Goal: Information Seeking & Learning: Learn about a topic

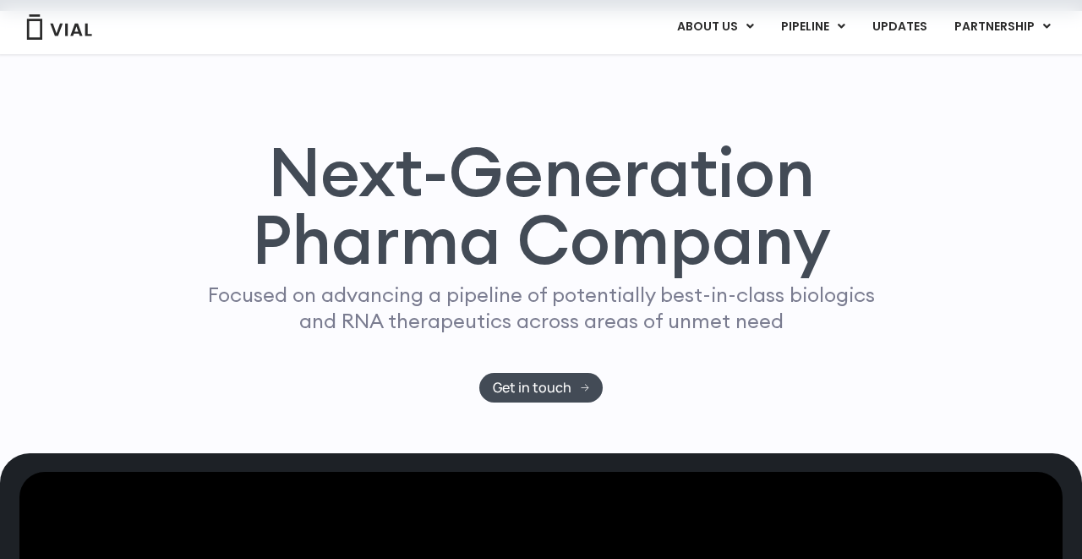
scroll to position [191, 0]
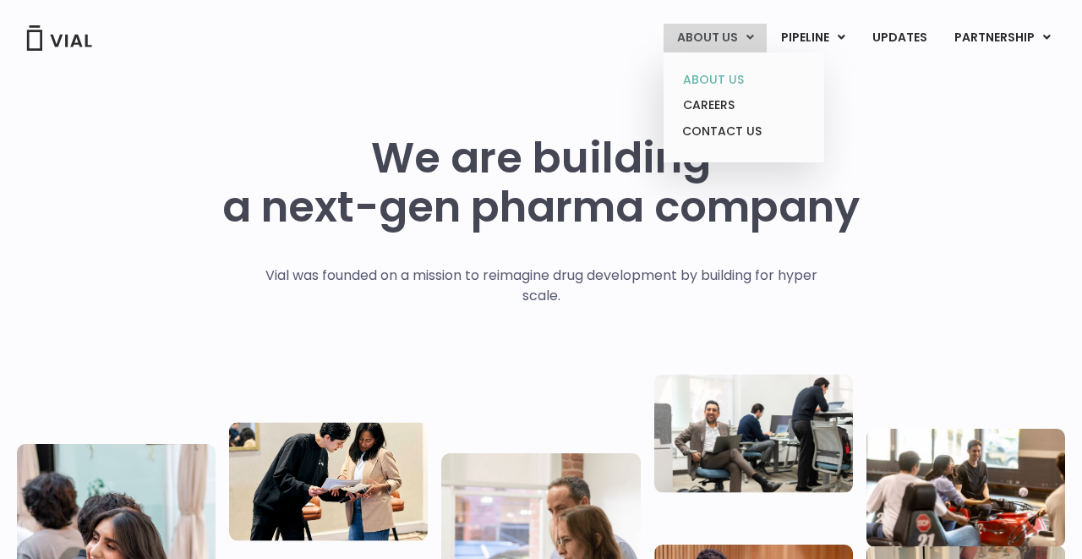
click at [742, 88] on link "ABOUT US" at bounding box center [744, 80] width 148 height 26
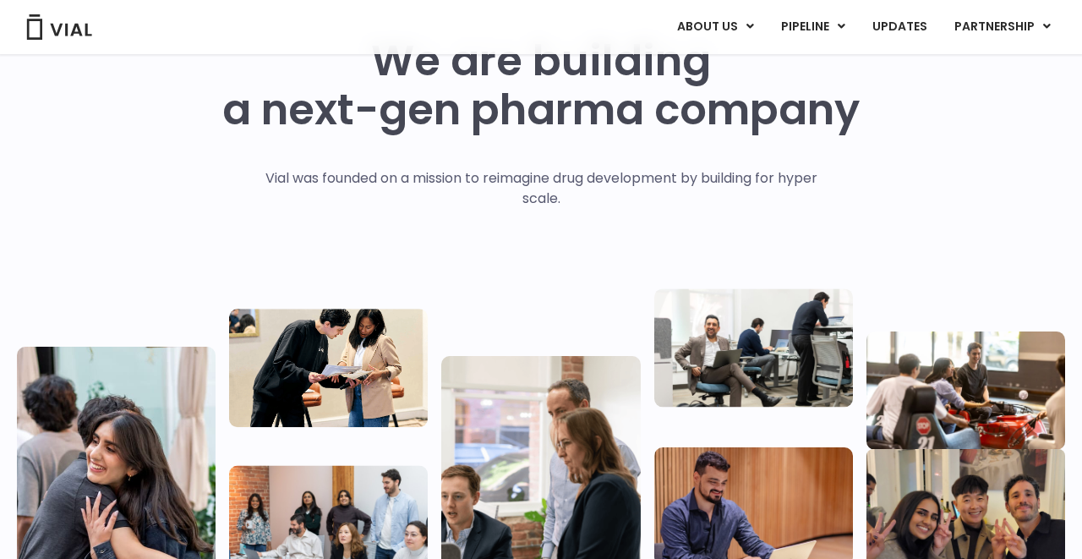
scroll to position [84, 0]
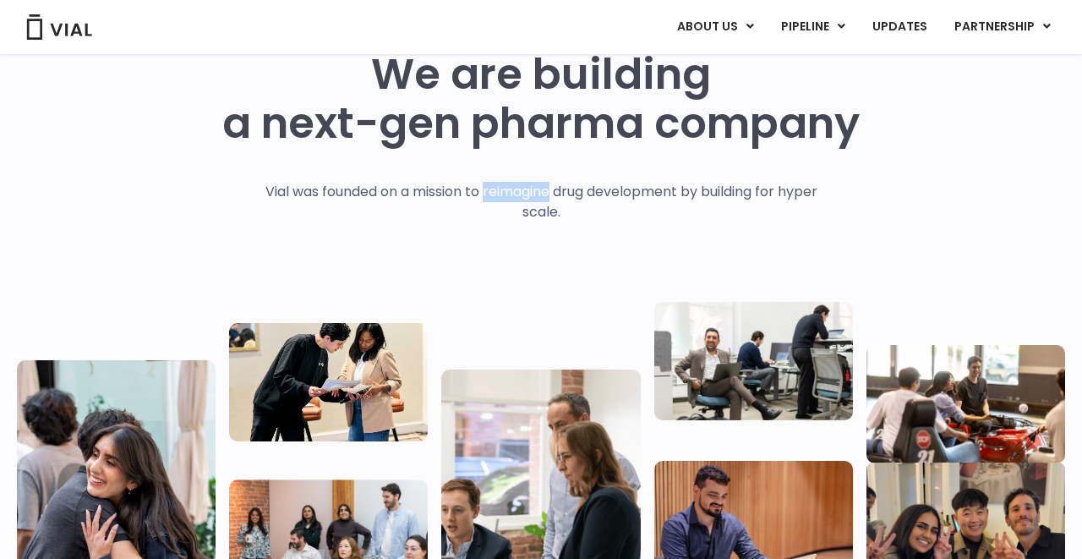
drag, startPoint x: 484, startPoint y: 189, endPoint x: 554, endPoint y: 191, distance: 70.2
click at [554, 191] on p "Vial was founded on a mission to reimagine drug development by building for hyp…" at bounding box center [542, 202] width 588 height 41
click at [617, 218] on p "Vial was founded on a mission to reimagine drug development by building for hyp…" at bounding box center [542, 202] width 588 height 41
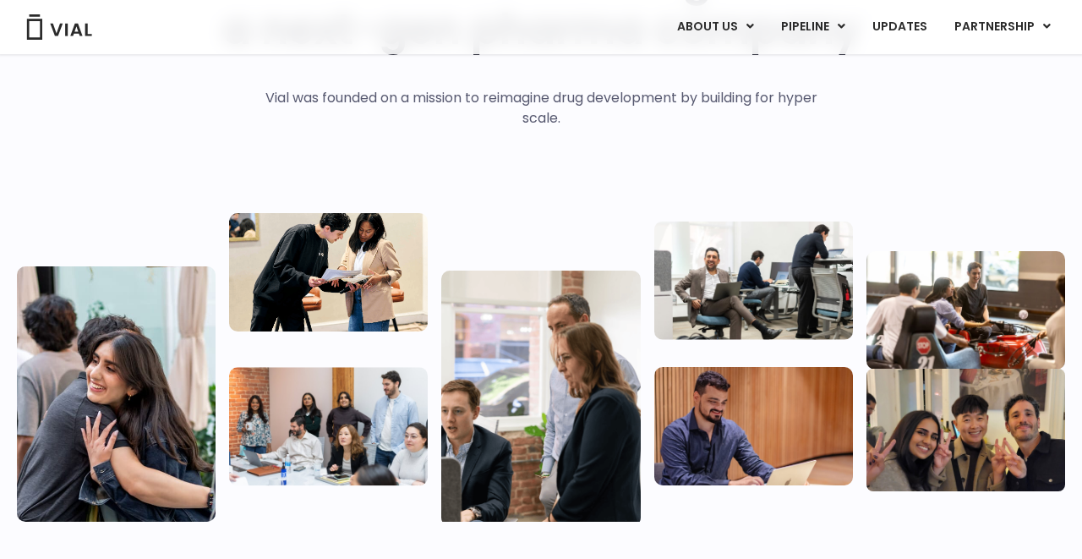
scroll to position [183, 2]
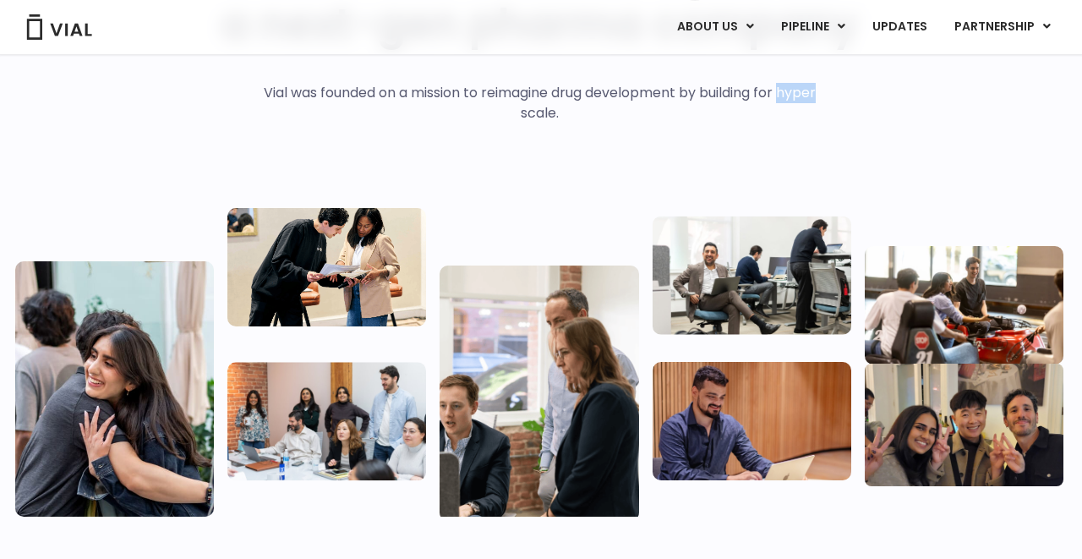
drag, startPoint x: 785, startPoint y: 91, endPoint x: 835, endPoint y: 91, distance: 49.9
click at [835, 91] on div "We are building a next-gen pharma company Vial was founded on a mission to reim…" at bounding box center [539, 234] width 1049 height 566
copy p "hyper"
click at [845, 101] on div "We are building a next-gen pharma company Vial was founded on a mission to reim…" at bounding box center [539, 234] width 1049 height 566
click at [266, 101] on p "Vial was founded on a mission to reimagine drug development by building for hyp…" at bounding box center [540, 103] width 588 height 41
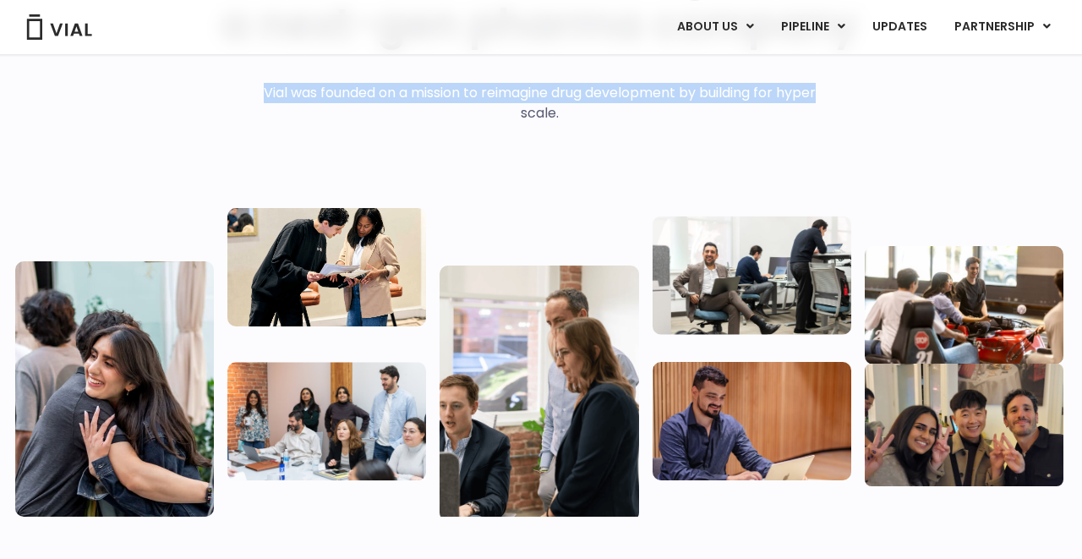
drag, startPoint x: 256, startPoint y: 92, endPoint x: 826, endPoint y: 90, distance: 570.0
click at [826, 90] on p "Vial was founded on a mission to reimagine drug development by building for hyp…" at bounding box center [540, 103] width 588 height 41
copy p "Vial was founded on a mission to reimagine drug development by building for hyp…"
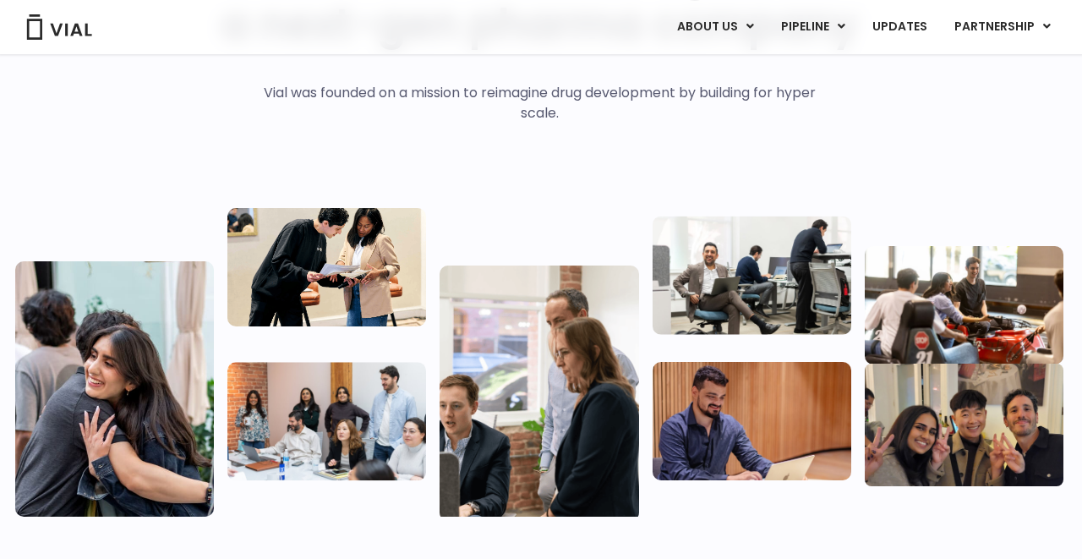
click at [775, 163] on div "Vial was founded on a mission to reimagine drug development by building for hyp…" at bounding box center [540, 137] width 588 height 108
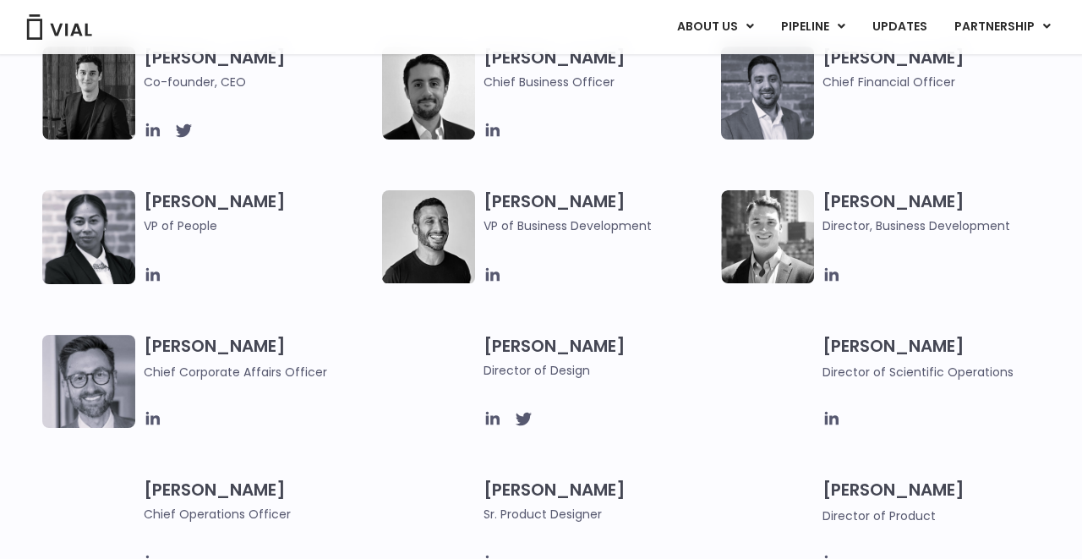
scroll to position [883, 5]
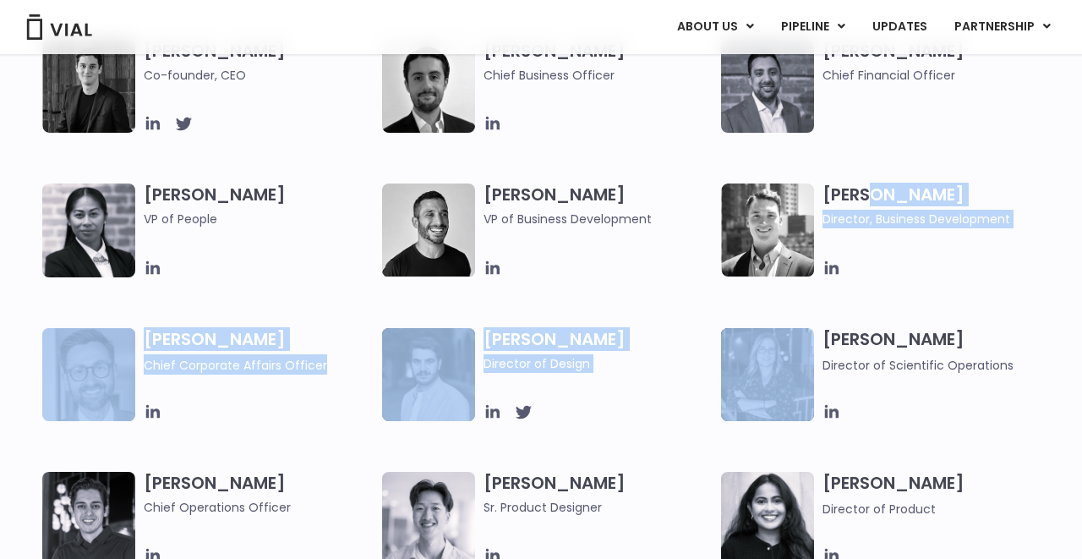
drag, startPoint x: 872, startPoint y: 194, endPoint x: 932, endPoint y: 307, distance: 128.2
click at [932, 307] on div "Simon Burns Co-founder, CEO Max James Chief Business Officer Samir Meghji Chief…" at bounding box center [551, 400] width 1019 height 720
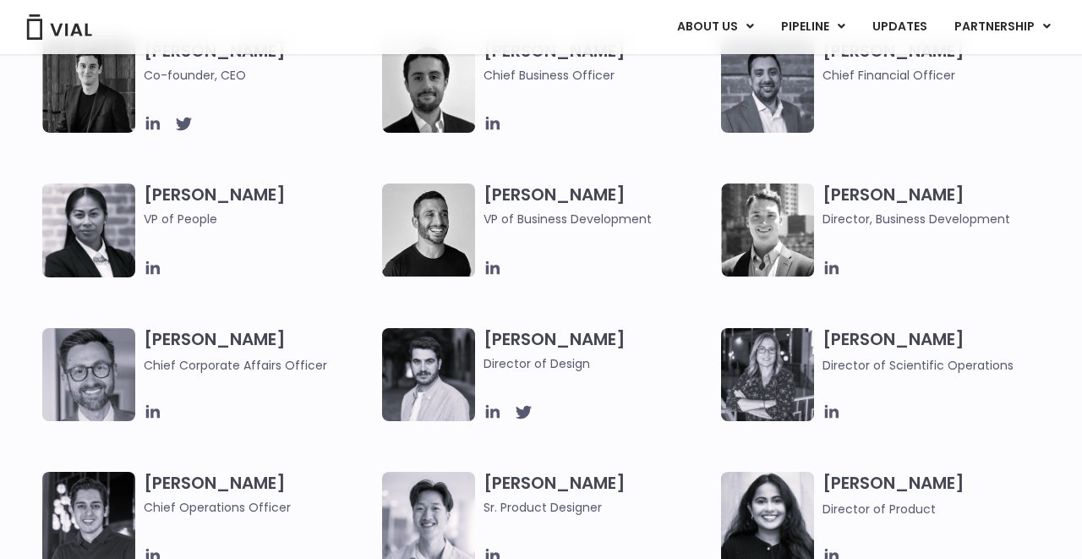
click at [932, 307] on div "Simon Burns Co-founder, CEO Max James Chief Business Officer Samir Meghji Chief…" at bounding box center [551, 400] width 1019 height 720
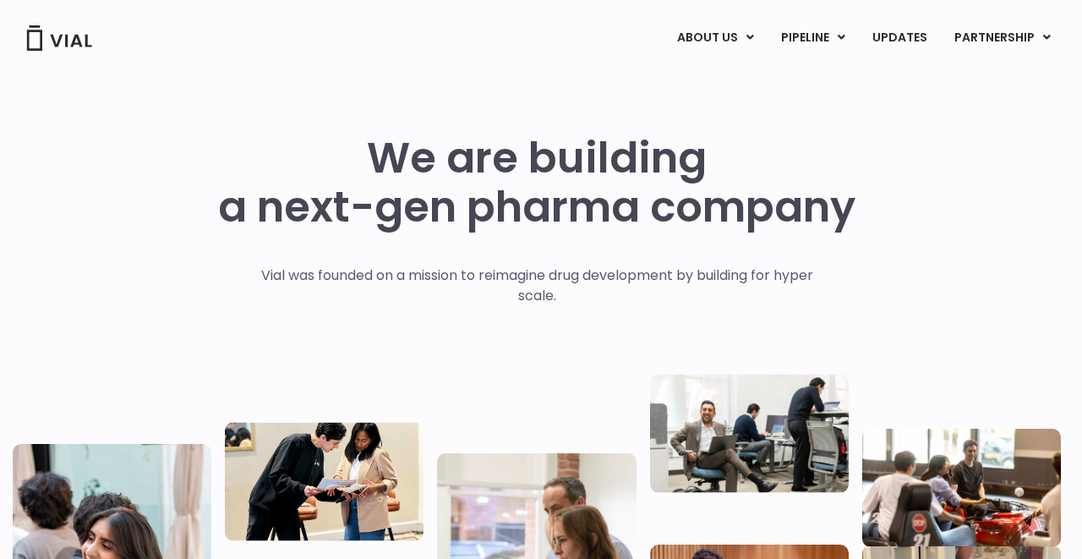
scroll to position [0, 7]
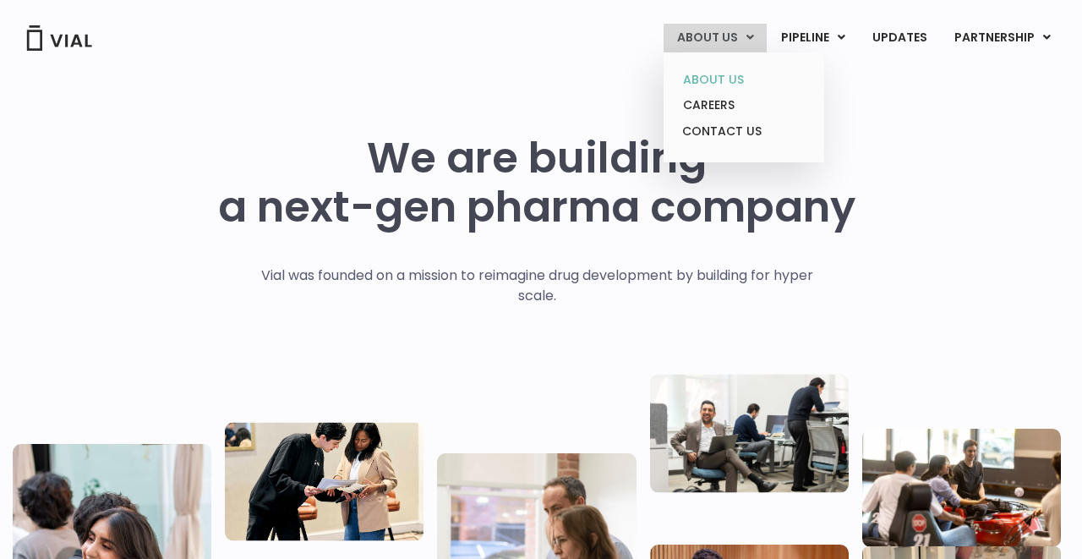
click at [727, 74] on link "ABOUT US" at bounding box center [744, 80] width 148 height 26
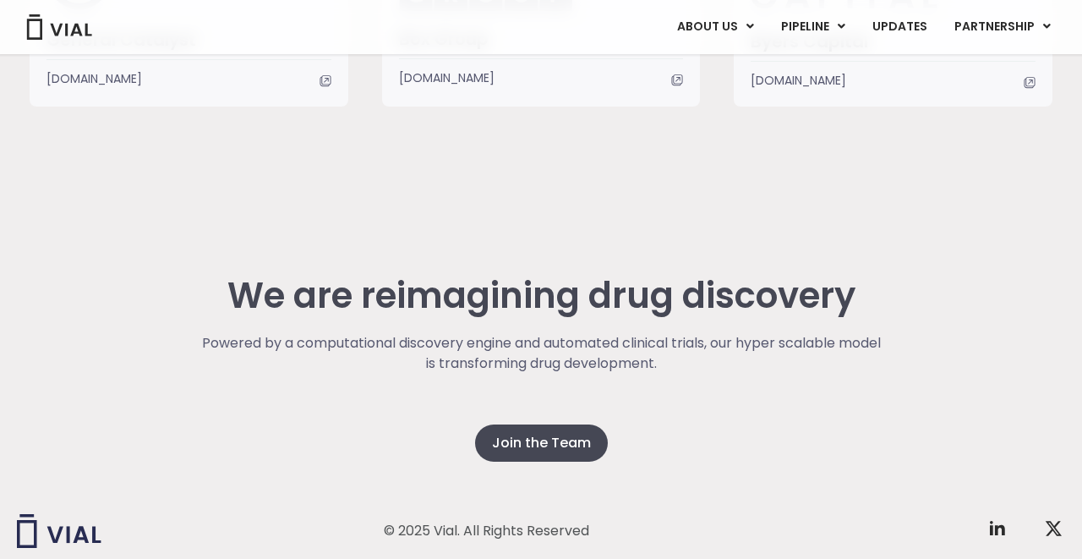
scroll to position [4244, 0]
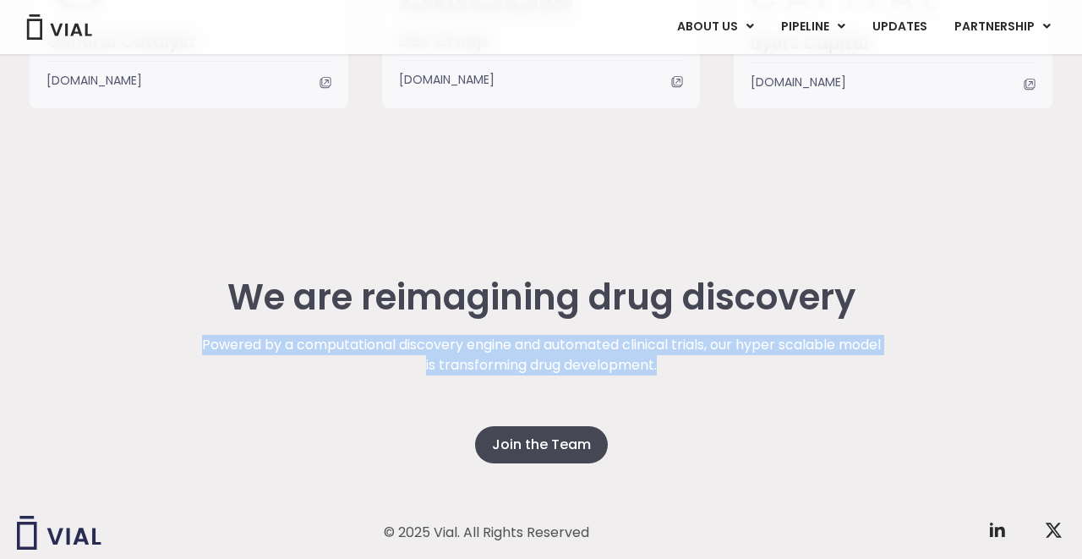
drag, startPoint x: 218, startPoint y: 339, endPoint x: 677, endPoint y: 331, distance: 458.4
click at [677, 335] on p "Powered by a computational discovery engine and automated clinical trials, our …" at bounding box center [542, 355] width 684 height 41
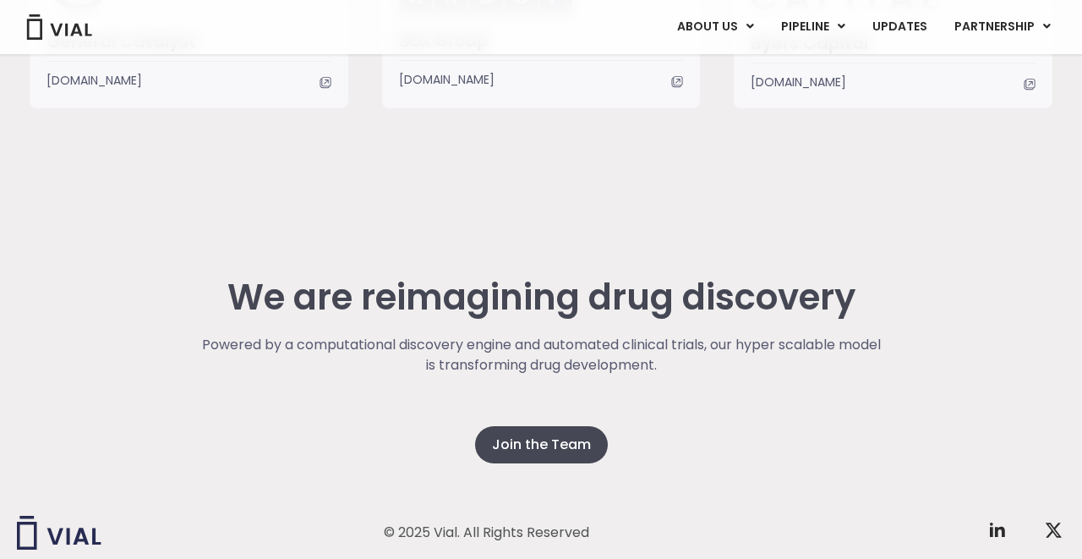
click at [698, 417] on div "Powered by a computational discovery engine and automated clinical trials, our …" at bounding box center [542, 380] width 684 height 91
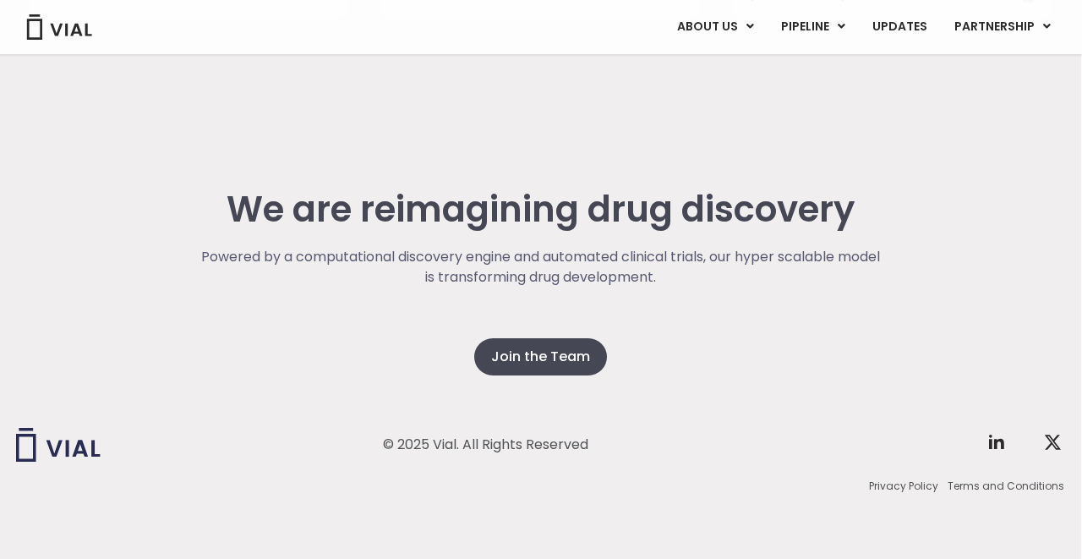
scroll to position [4331, 1]
drag, startPoint x: 315, startPoint y: 254, endPoint x: 534, endPoint y: 257, distance: 218.2
click at [534, 257] on p "Powered by a computational discovery engine and automated clinical trials, our …" at bounding box center [541, 268] width 684 height 41
copy p "computational discovery engine"
click at [906, 386] on div "© 2025 Vial. All Rights Reserved Twitter X Logo Privacy Policy Terms and Condit…" at bounding box center [540, 463] width 1049 height 198
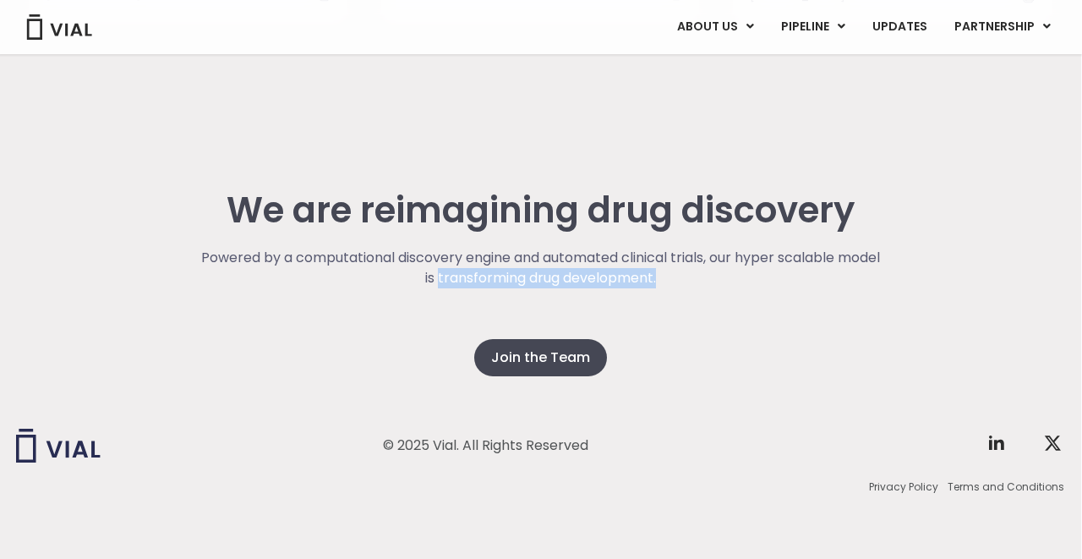
drag, startPoint x: 460, startPoint y: 276, endPoint x: 688, endPoint y: 268, distance: 228.4
click at [688, 268] on p "Powered by a computational discovery engine and automated clinical trials, our …" at bounding box center [541, 268] width 684 height 41
copy p "transforming drug development."
click at [872, 391] on div "© 2025 Vial. All Rights Reserved Twitter X Logo Privacy Policy Terms and Condit…" at bounding box center [540, 463] width 1049 height 198
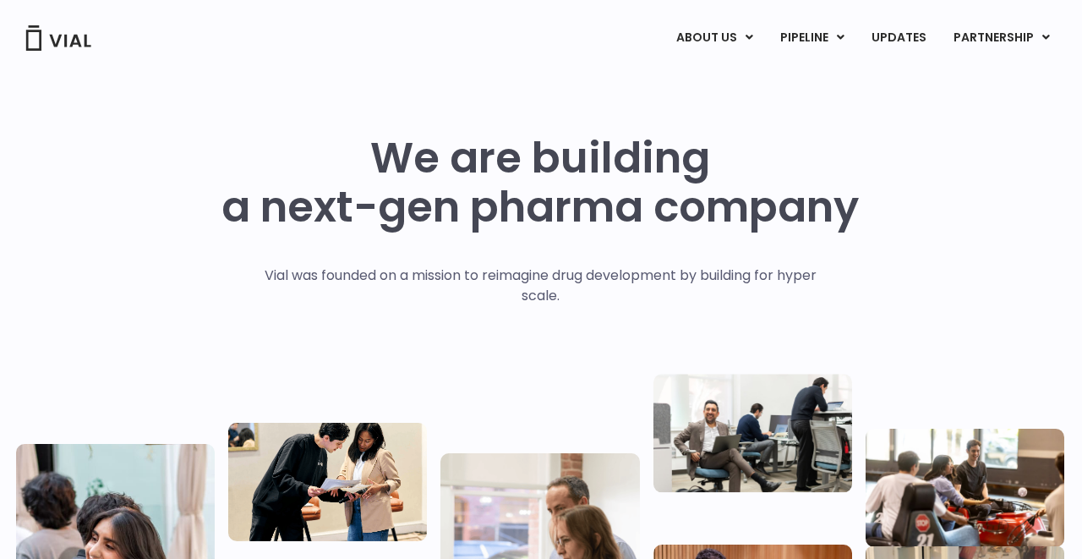
scroll to position [0, 1]
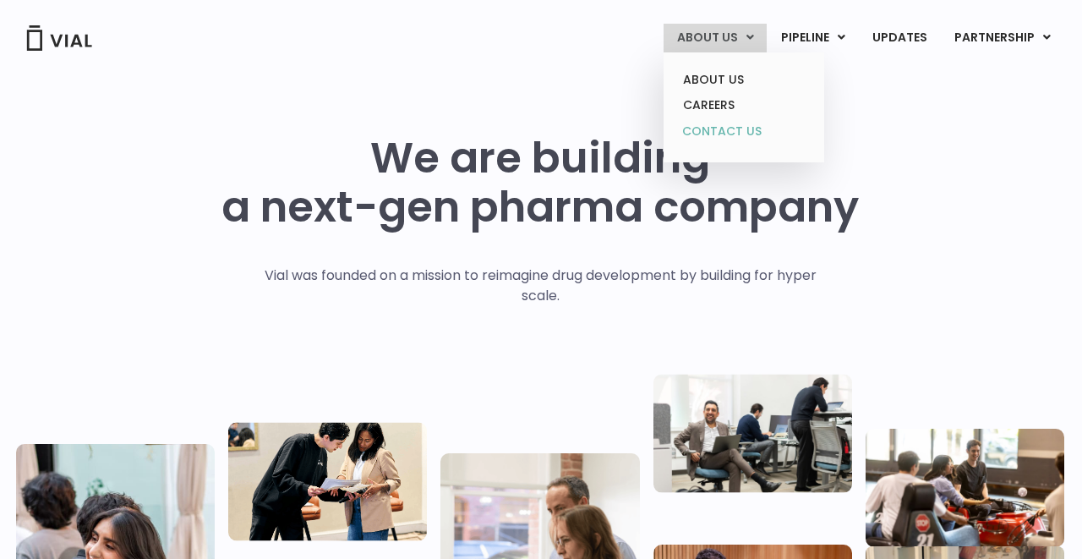
click at [734, 130] on link "CONTACT US" at bounding box center [744, 131] width 148 height 27
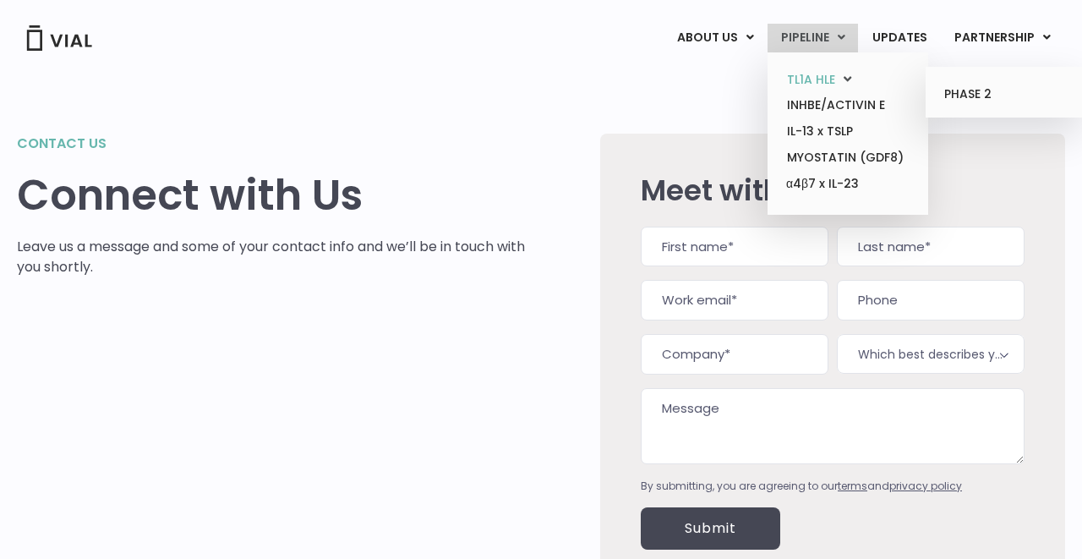
click at [805, 78] on link "TL1A HLE" at bounding box center [848, 80] width 148 height 26
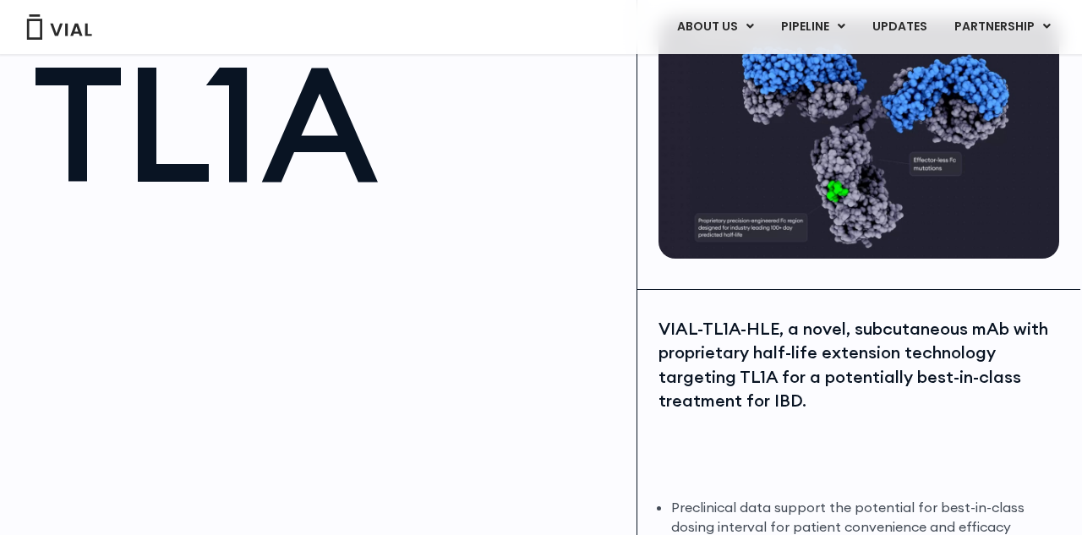
scroll to position [104, 2]
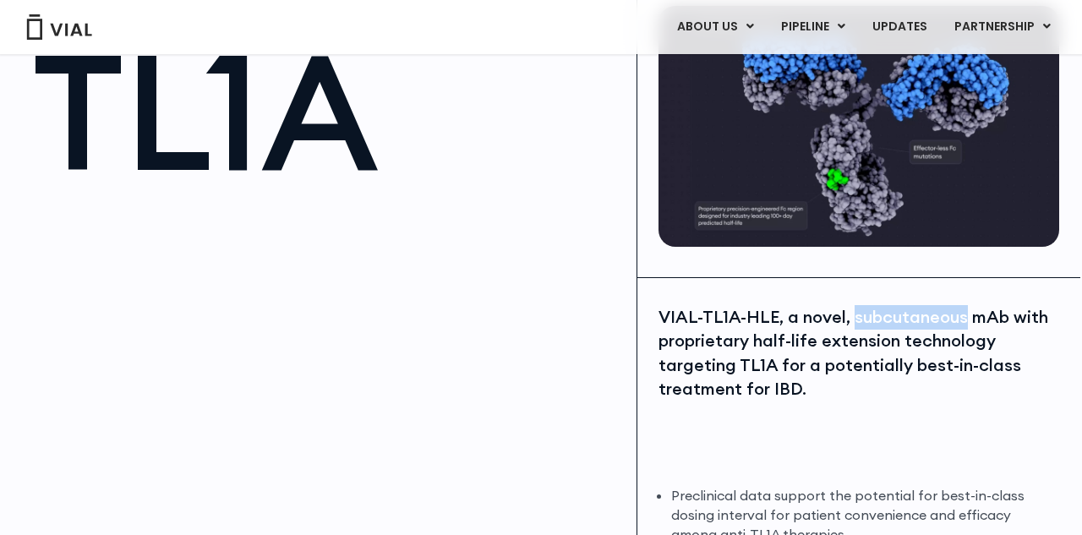
drag, startPoint x: 853, startPoint y: 314, endPoint x: 964, endPoint y: 318, distance: 110.9
click at [964, 318] on div "VIAL-TL1A-HLE, a novel, subcutaneous mAb with proprietary half-life extension t…" at bounding box center [859, 353] width 401 height 96
copy div "subcutaneous"
click at [813, 408] on div "VIAL-TL1A-HLE, a novel, subcutaneous mAb with proprietary half-life extension t…" at bounding box center [859, 387] width 401 height 164
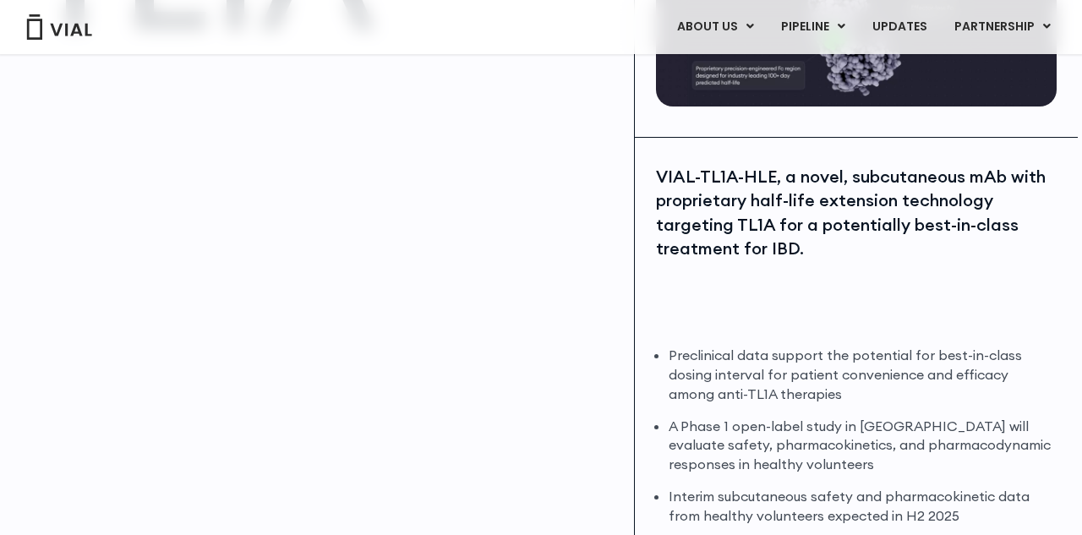
scroll to position [248, 5]
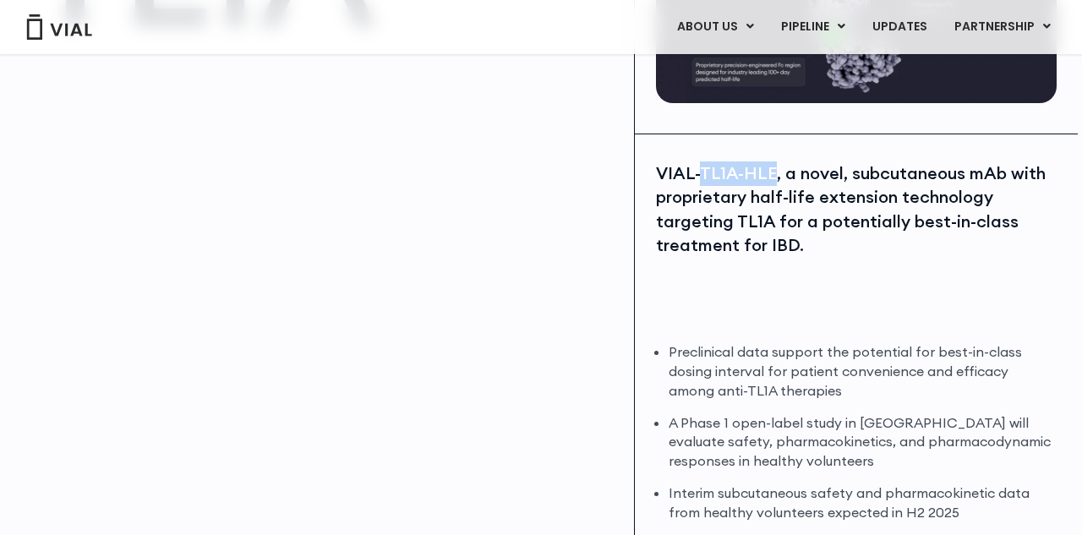
drag, startPoint x: 698, startPoint y: 171, endPoint x: 770, endPoint y: 172, distance: 71.9
click at [770, 172] on div "VIAL-TL1A-HLE, a novel, subcutaneous mAb with proprietary half-life extension t…" at bounding box center [856, 210] width 401 height 96
copy div "TL1A-HLE"
click at [760, 301] on div "VIAL-TL1A-HLE, a novel, subcutaneous mAb with proprietary half-life extension t…" at bounding box center [856, 244] width 401 height 164
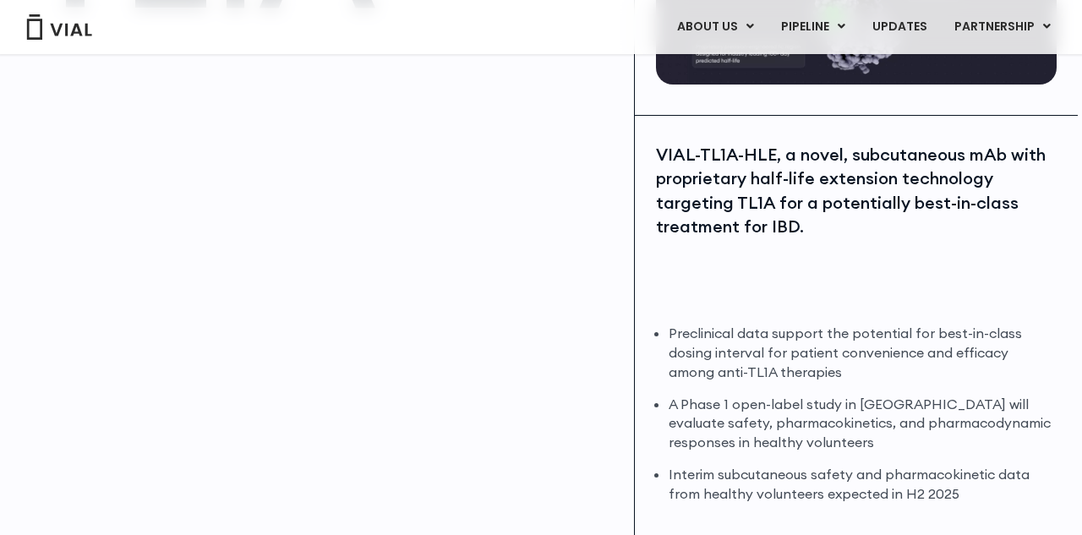
scroll to position [287, 5]
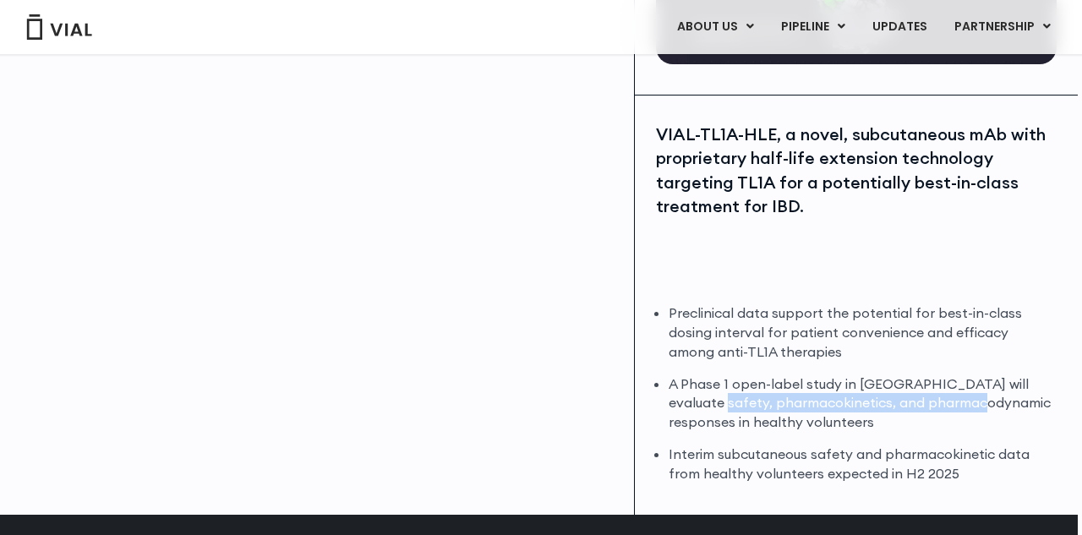
drag, startPoint x: 669, startPoint y: 402, endPoint x: 942, endPoint y: 403, distance: 273.1
click at [942, 403] on li "A Phase 1 open-label study in Australia will evaluate safety, pharmacokinetics,…" at bounding box center [863, 404] width 388 height 58
copy li "pharmacokinetics, and pharmacodynamic"
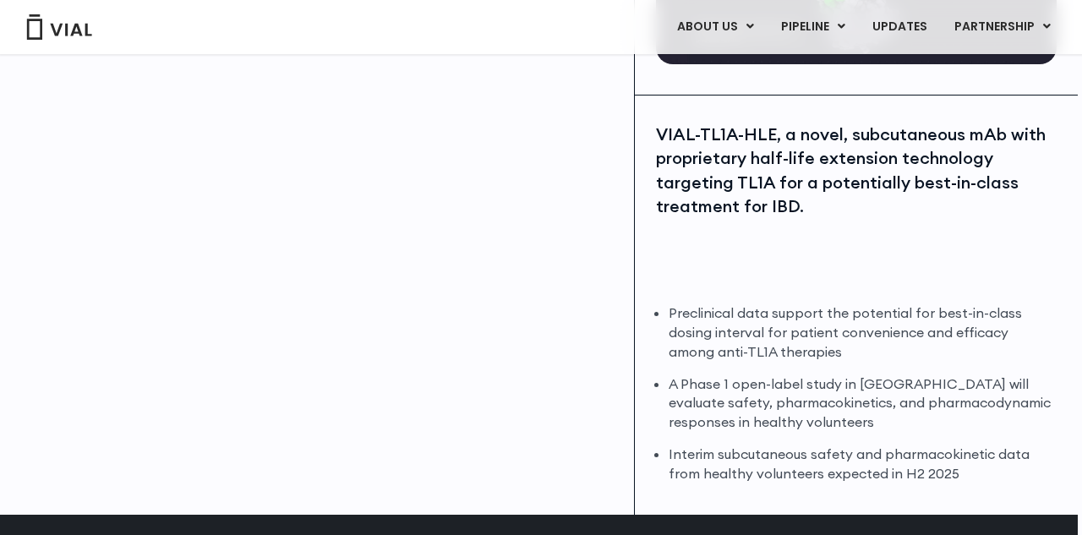
click at [758, 445] on li "Interim subcutaneous safety and pharmacokinetic data from healthy volunteers ex…" at bounding box center [863, 464] width 388 height 39
drag, startPoint x: 670, startPoint y: 398, endPoint x: 781, endPoint y: 398, distance: 111.6
click at [781, 398] on li "A Phase 1 open-label study in Australia will evaluate safety, pharmacokinetics,…" at bounding box center [863, 404] width 388 height 58
copy li "pharmacokinetics"
click at [854, 407] on li "A Phase 1 open-label study in Australia will evaluate safety, pharmacokinetics,…" at bounding box center [863, 404] width 388 height 58
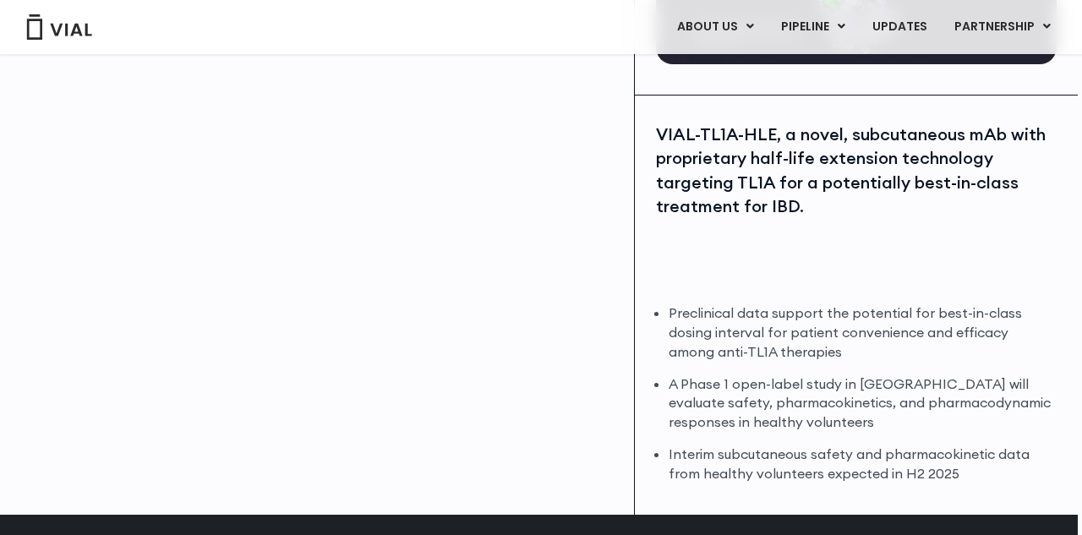
scroll to position [299, 5]
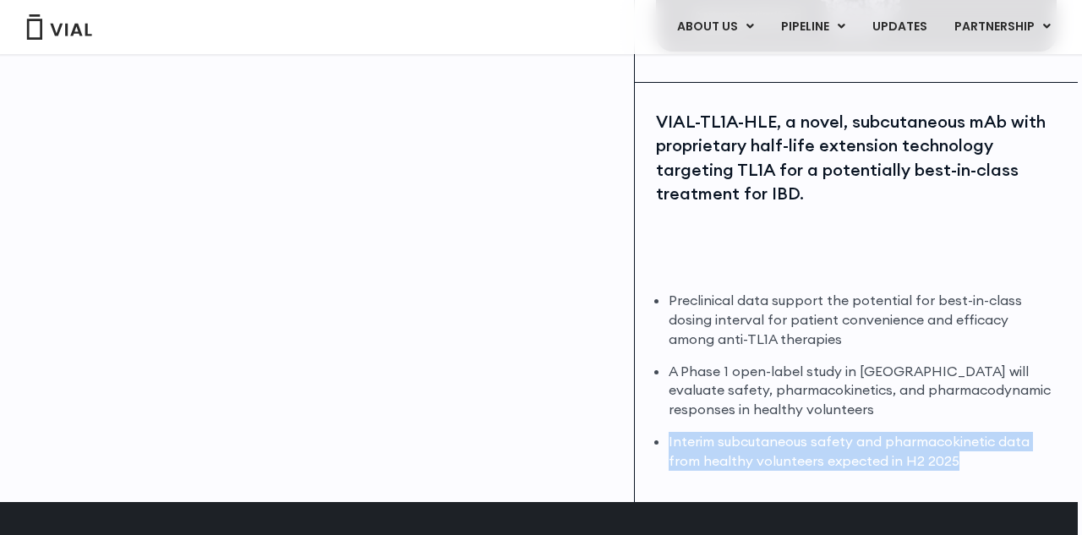
drag, startPoint x: 668, startPoint y: 435, endPoint x: 959, endPoint y: 460, distance: 291.9
click at [959, 460] on li "Interim subcutaneous safety and pharmacokinetic data from healthy volunteers ex…" at bounding box center [863, 451] width 388 height 39
copy li "Interim subcutaneous safety and pharmacokinetic data from healthy volunteers ex…"
click at [715, 374] on li "A Phase 1 open-label study in Australia will evaluate safety, pharmacokinetics,…" at bounding box center [863, 391] width 388 height 58
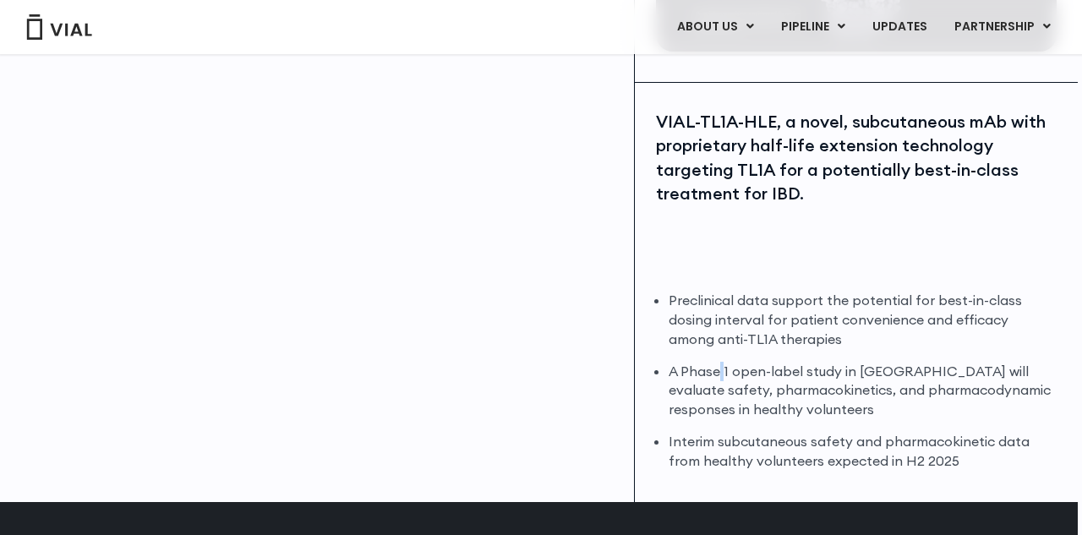
click at [715, 374] on li "A Phase 1 open-label study in Australia will evaluate safety, pharmacokinetics,…" at bounding box center [863, 391] width 388 height 58
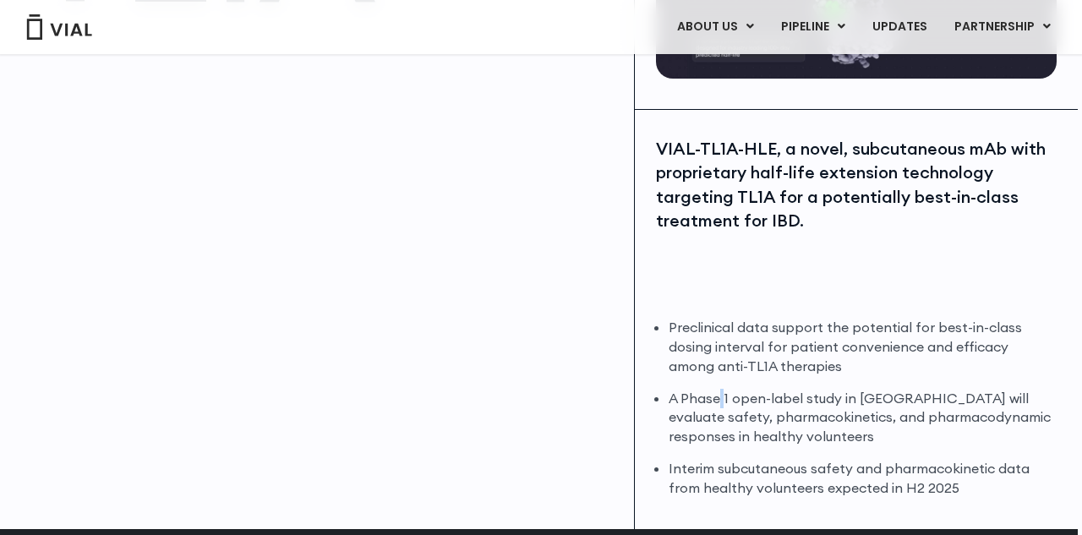
scroll to position [271, 5]
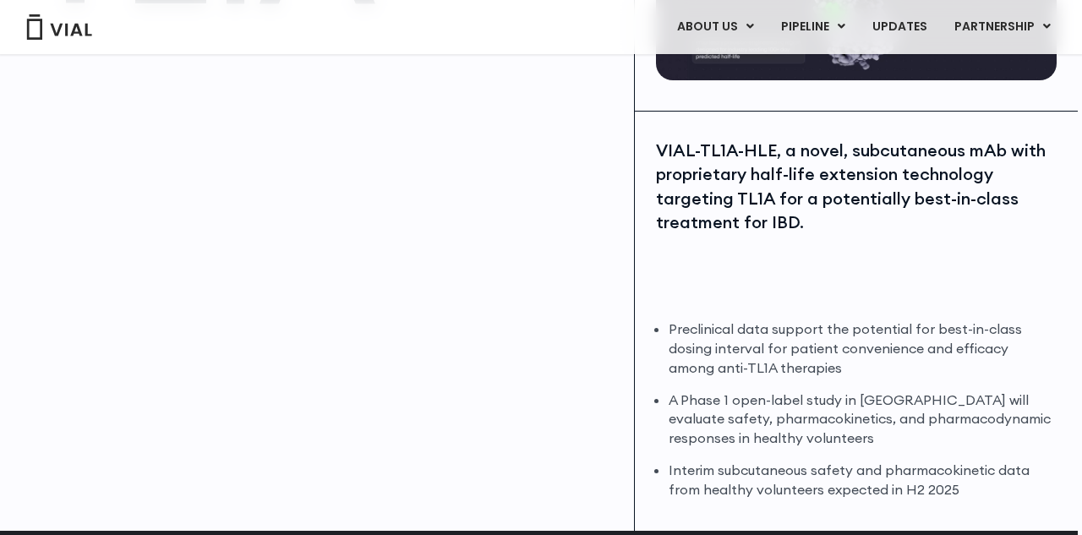
click at [827, 392] on li "A Phase 1 open-label study in Australia will evaluate safety, pharmacokinetics,…" at bounding box center [863, 420] width 388 height 58
drag, startPoint x: 931, startPoint y: 326, endPoint x: 833, endPoint y: 350, distance: 101.1
click at [833, 350] on li "Preclinical data support the potential for best-in-class dosing interval for pa…" at bounding box center [863, 349] width 388 height 58
copy li "best-in-class dosing interval for patient"
click at [823, 432] on li "A Phase 1 open-label study in Australia will evaluate safety, pharmacokinetics,…" at bounding box center [863, 420] width 388 height 58
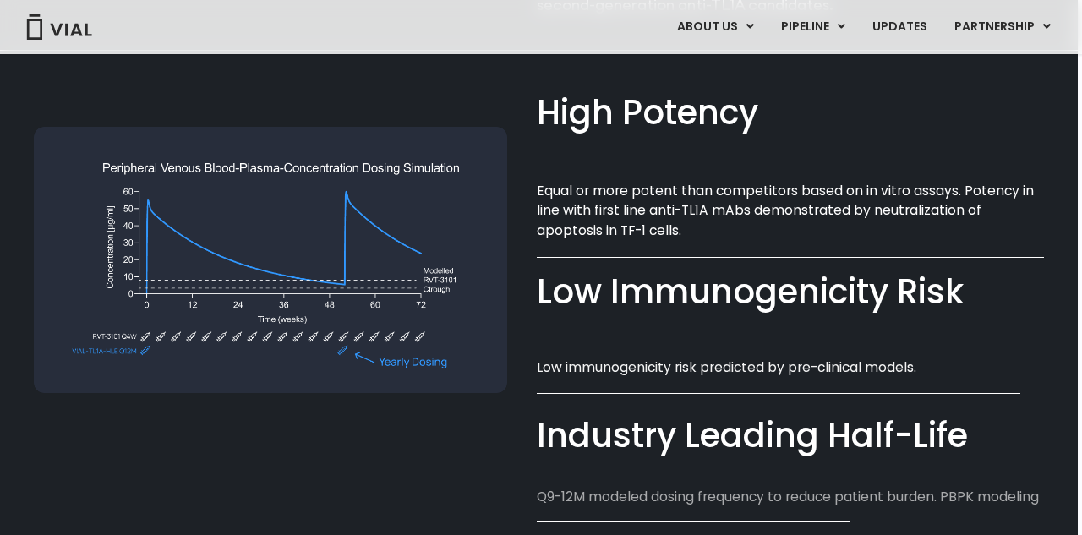
scroll to position [1159, 8]
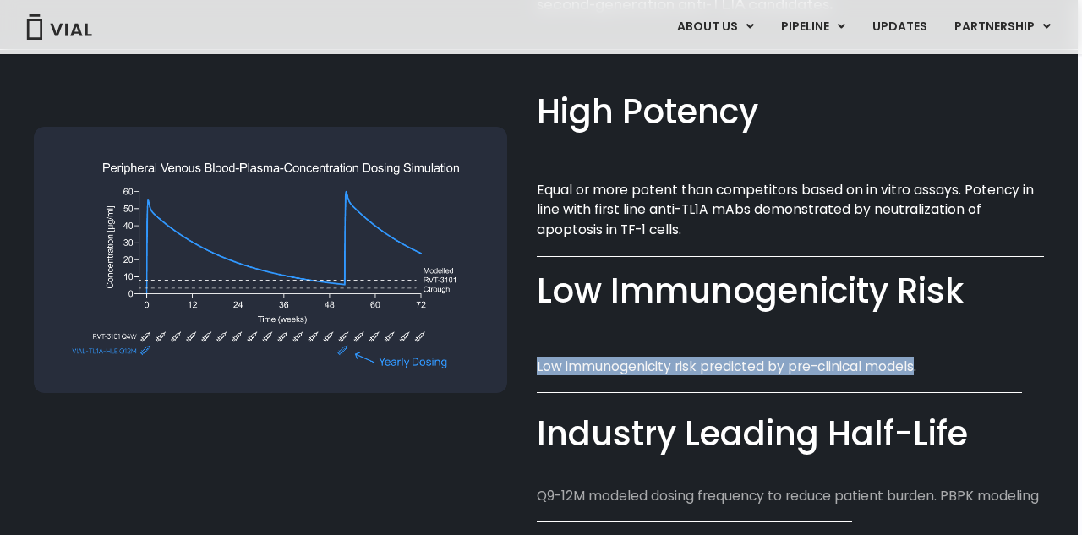
drag, startPoint x: 535, startPoint y: 361, endPoint x: 912, endPoint y: 363, distance: 376.3
click at [912, 363] on p "Low immunogenicity risk predicted by pre-clinical models.​" at bounding box center [790, 366] width 507 height 19
copy p "Low immunogenicity risk predicted by pre-clinical models"
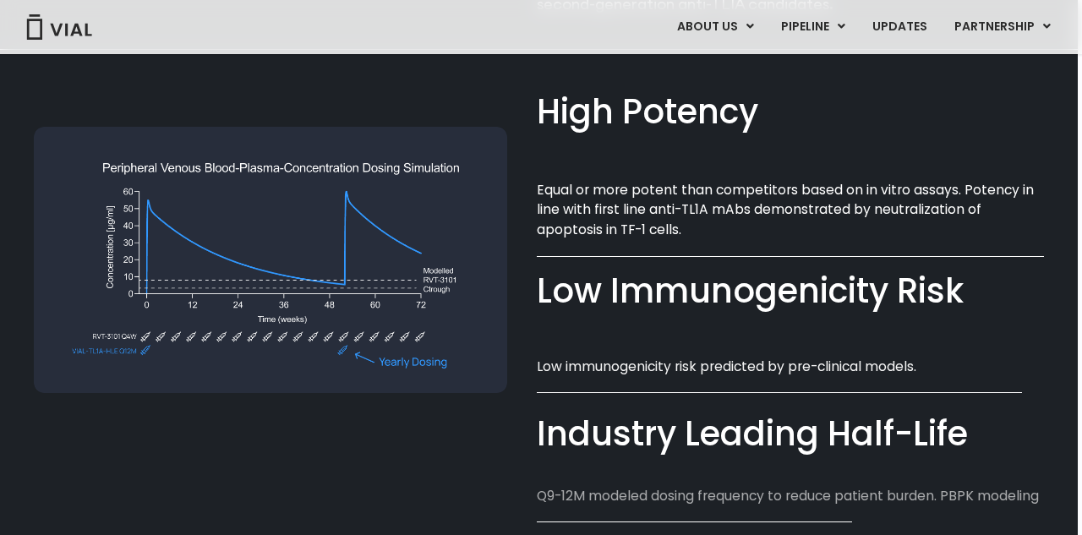
click at [625, 478] on div "Industry Leading Half-Life​ Q9-12M modeled dosing frequency to reduce patient b…" at bounding box center [790, 467] width 507 height 87
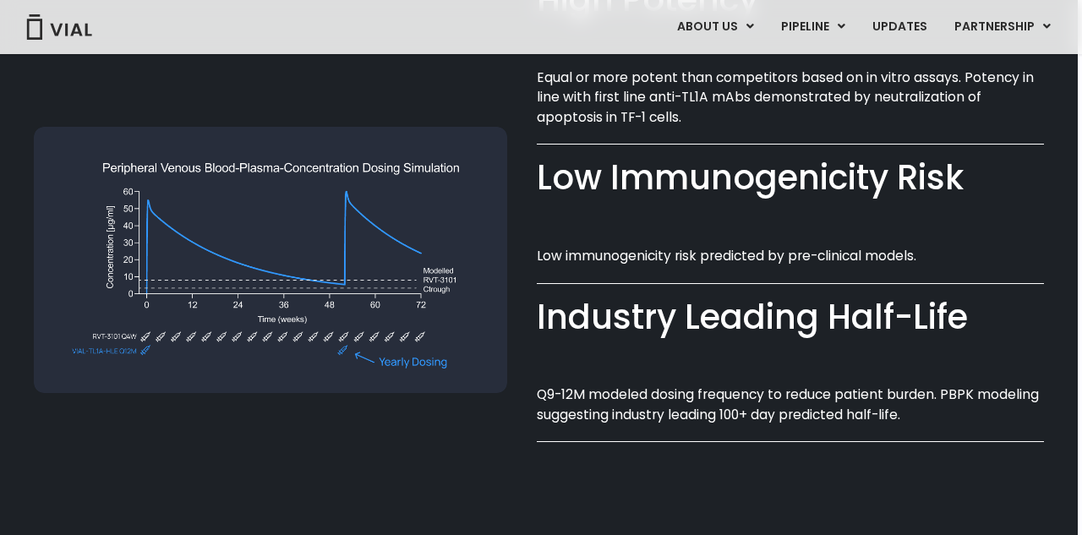
scroll to position [1296, 8]
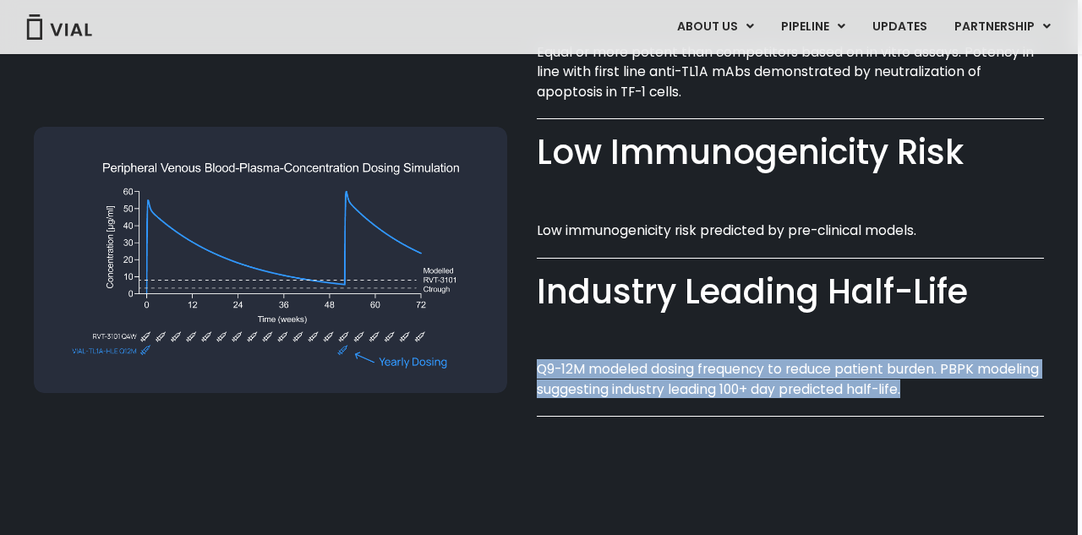
drag, startPoint x: 534, startPoint y: 364, endPoint x: 926, endPoint y: 389, distance: 392.3
click at [926, 389] on p "Q9-12M modeled dosing frequency to reduce patient burden. PBPK modeling suggest…" at bounding box center [790, 379] width 507 height 40
copy p "Q9-12M modeled dosing frequency to reduce patient burden. PBPK modeling suggest…"
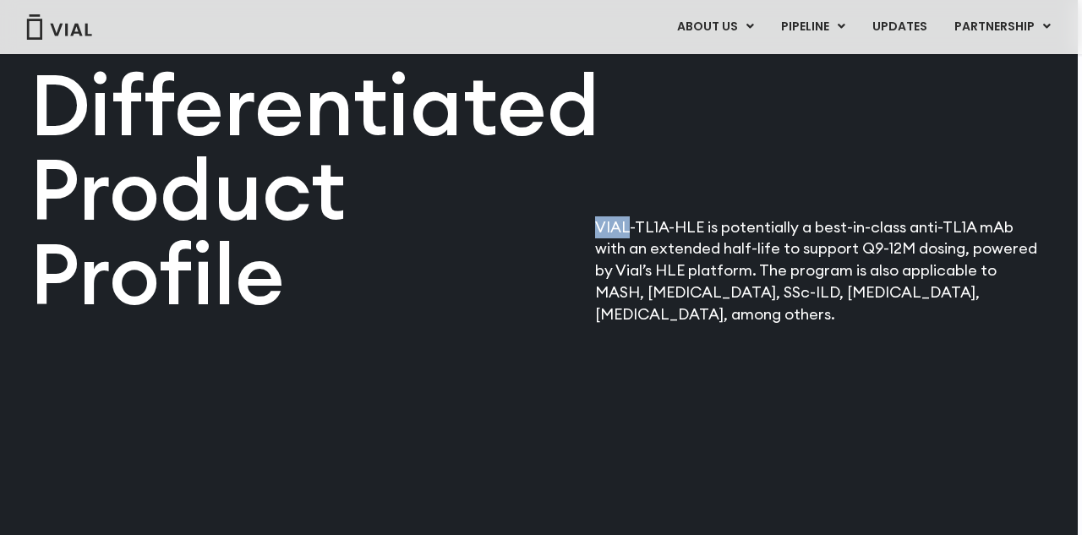
scroll to position [1826, 8]
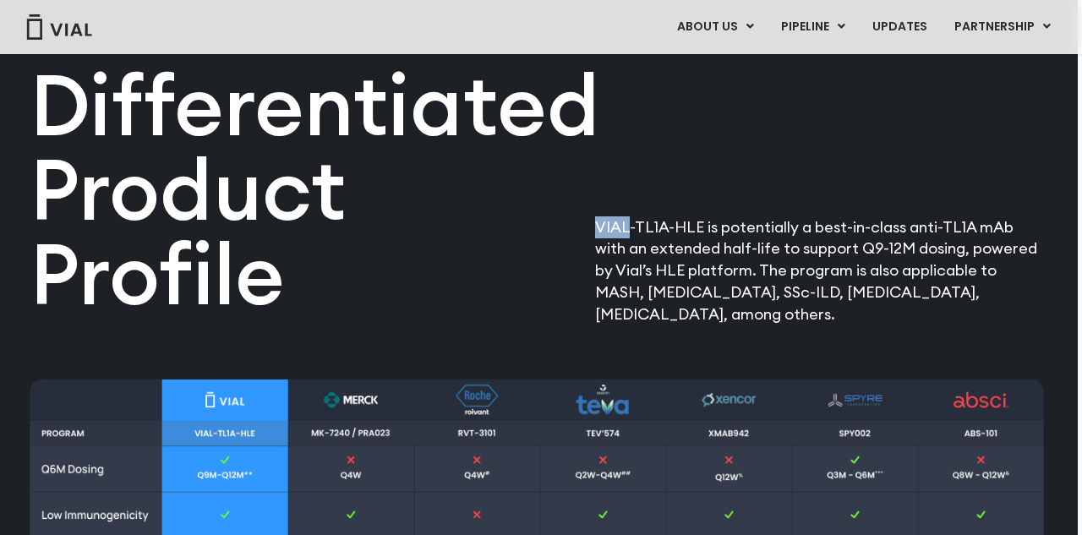
drag, startPoint x: 758, startPoint y: 266, endPoint x: 882, endPoint y: 314, distance: 133.3
click at [882, 314] on p "VIAL-TL1A-HLE is potentially a best-in-class anti-TL1A mAb with an extended hal…" at bounding box center [819, 270] width 449 height 109
copy p "The program is also applicable to MASH, Atopic Dermatitis, SSc-ILD, Rheumatoid …"
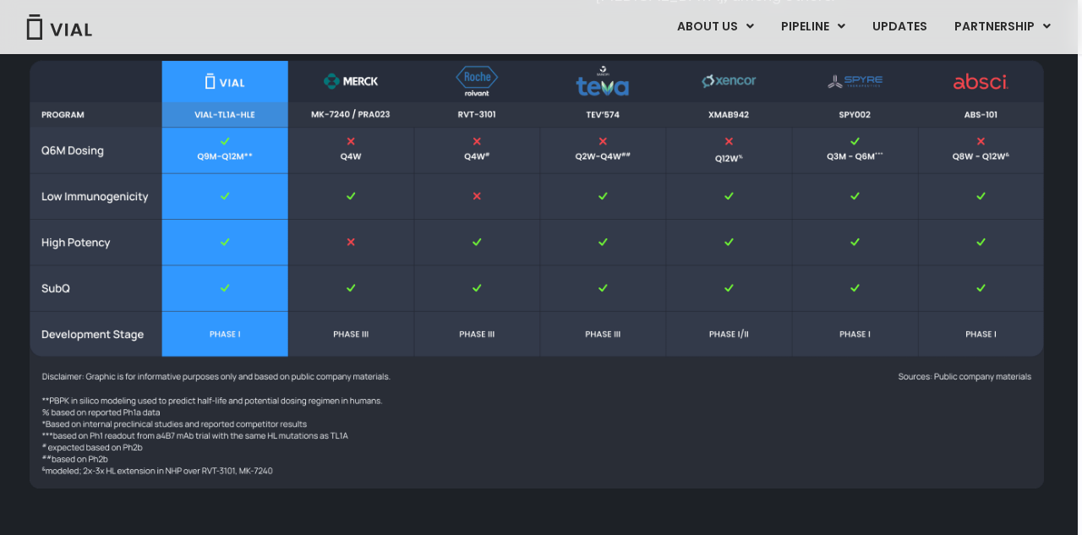
scroll to position [2141, 8]
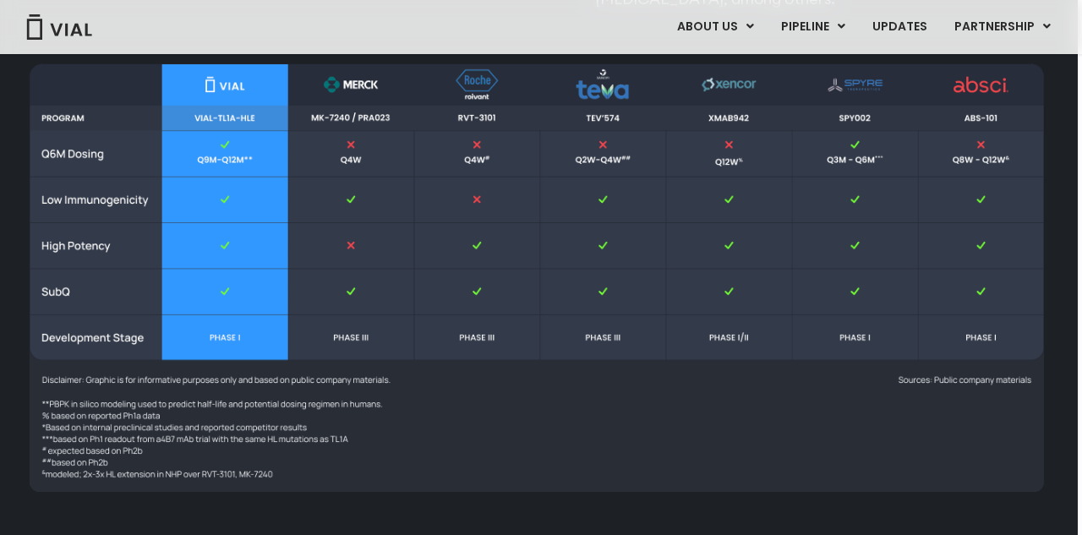
drag, startPoint x: 46, startPoint y: 396, endPoint x: 361, endPoint y: 395, distance: 315.4
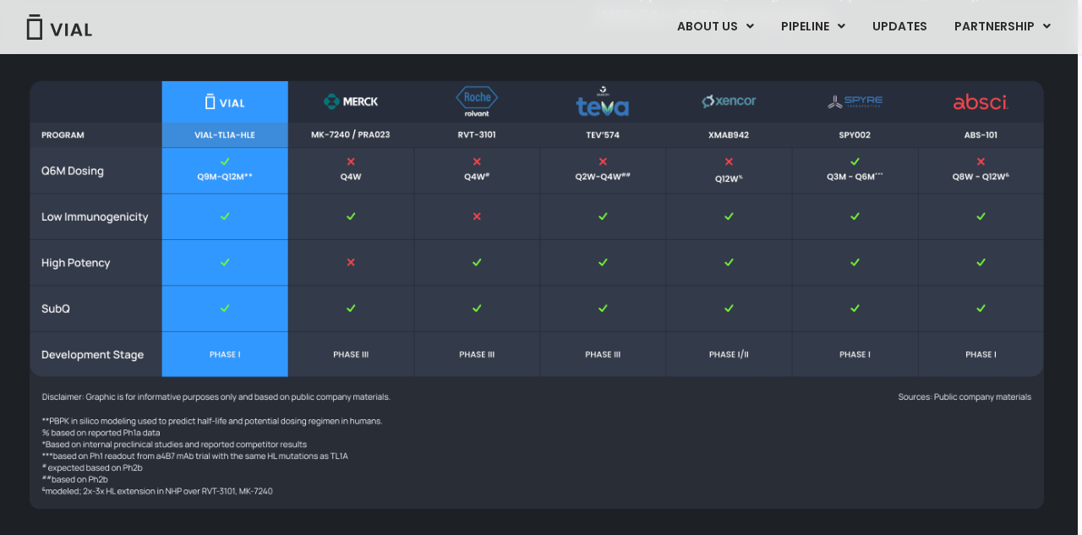
scroll to position [2126, 8]
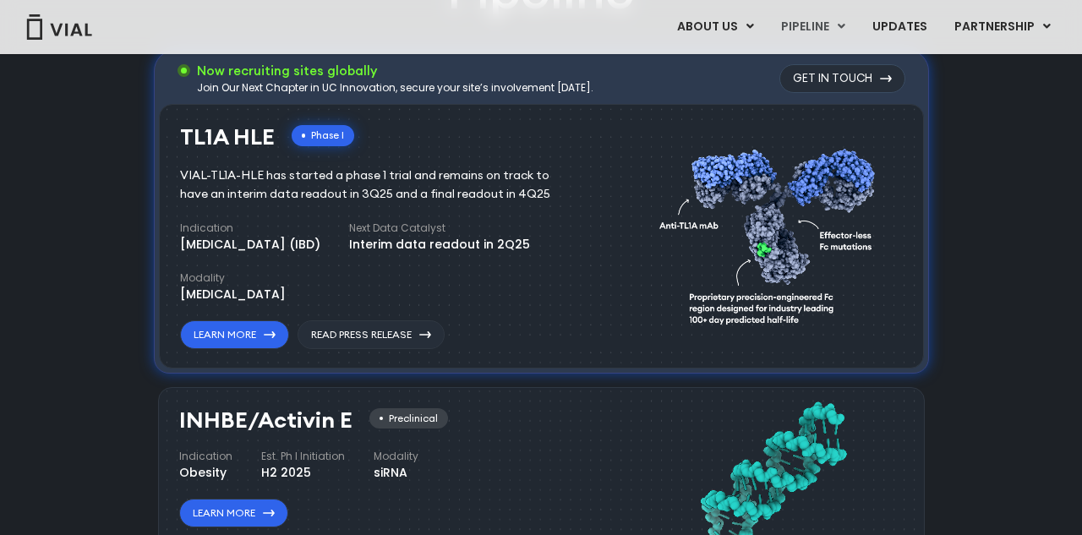
scroll to position [1156, 0]
drag, startPoint x: 413, startPoint y: 238, endPoint x: 597, endPoint y: 232, distance: 184.4
click at [597, 232] on div "TL1A HLE Phase I VIAL-TL1A-HLE has started a phase 1 trial and remains on track…" at bounding box center [406, 232] width 452 height 233
copy div "Interim data readout in 2Q25"
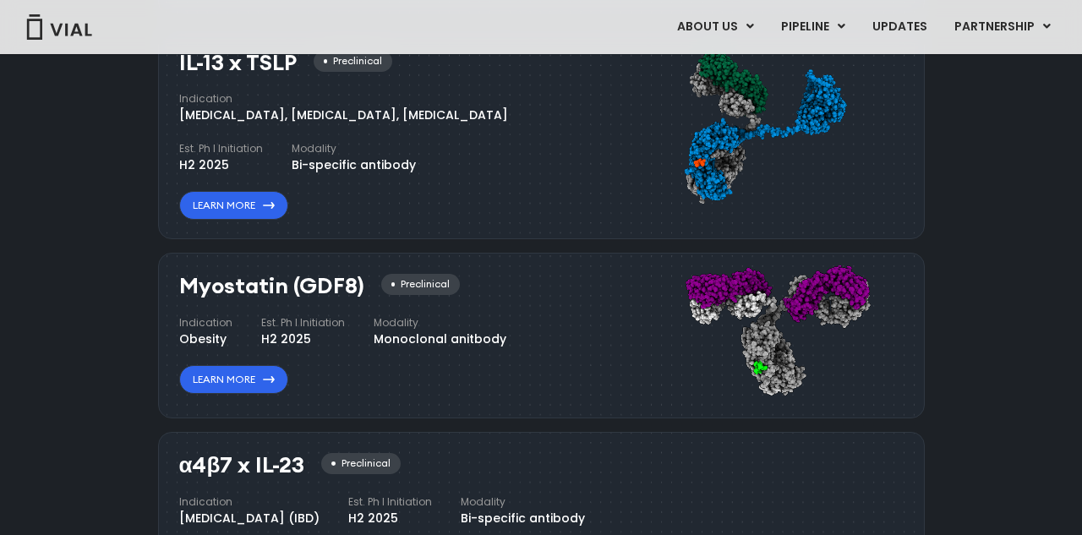
scroll to position [1711, 0]
